Goal: Check status: Check status

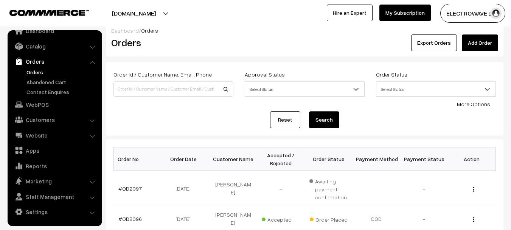
scroll to position [113, 0]
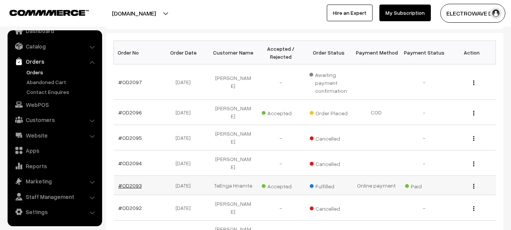
click at [134, 182] on link "#OD2093" at bounding box center [129, 185] width 23 height 6
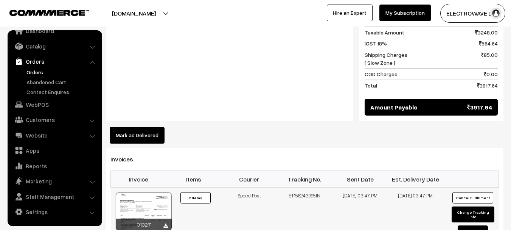
scroll to position [454, 0]
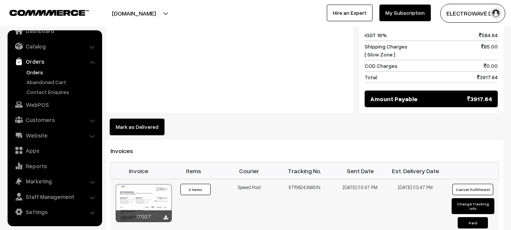
click at [311, 179] on td "ET156243995IN" at bounding box center [305, 207] width 56 height 57
copy td "ET156243995IN"
click at [32, 74] on link "Orders" at bounding box center [62, 72] width 75 height 8
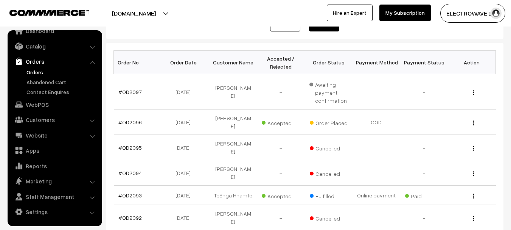
scroll to position [113, 0]
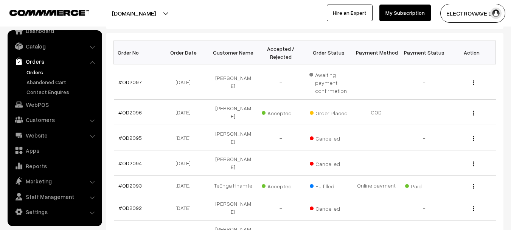
click at [160, 11] on button "[DOMAIN_NAME]" at bounding box center [133, 13] width 97 height 19
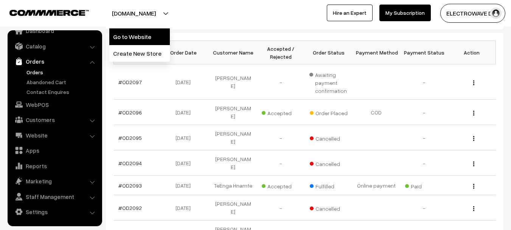
click at [160, 34] on link "Go to Website" at bounding box center [139, 36] width 61 height 17
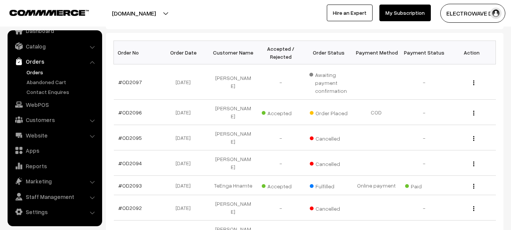
click at [32, 75] on link "Orders" at bounding box center [62, 72] width 75 height 8
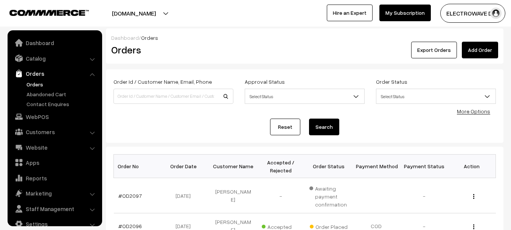
scroll to position [12, 0]
